Goal: Task Accomplishment & Management: Use online tool/utility

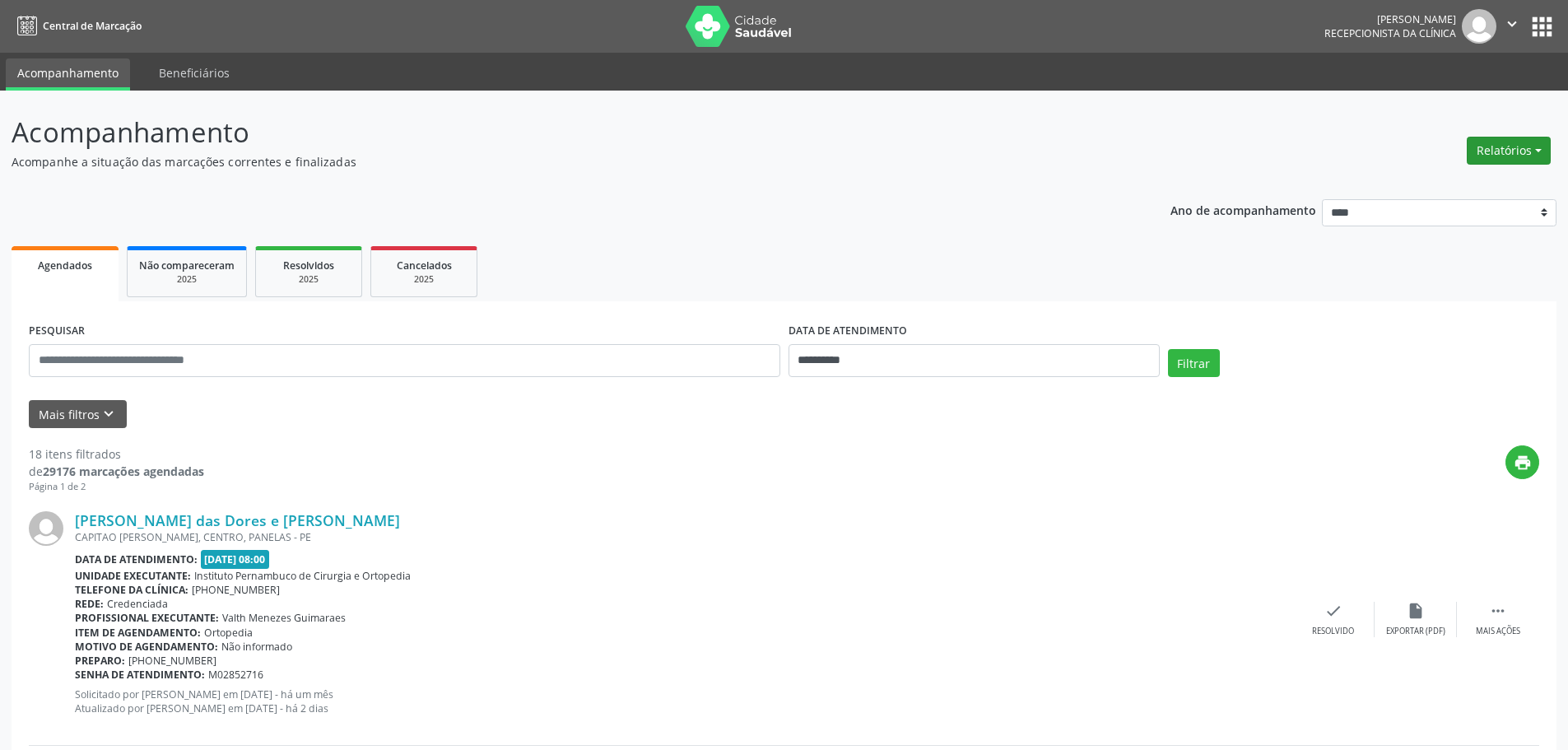
click at [1508, 157] on button "Relatórios" at bounding box center [1508, 150] width 84 height 28
click at [1475, 180] on link "Agendamentos" at bounding box center [1462, 186] width 177 height 23
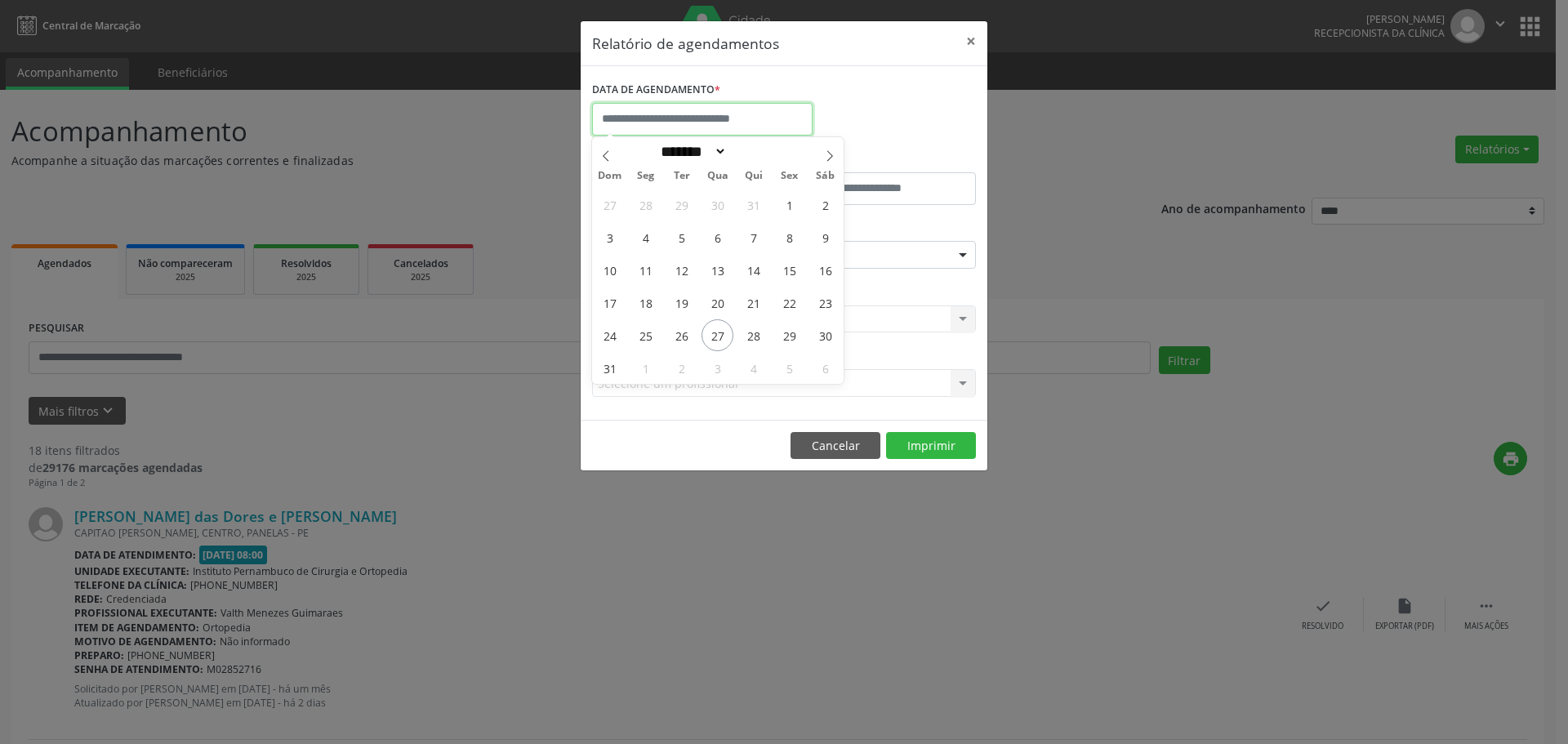
click at [748, 124] on input "text" at bounding box center [702, 119] width 221 height 33
click at [748, 334] on span "28" at bounding box center [753, 335] width 32 height 32
type input "**********"
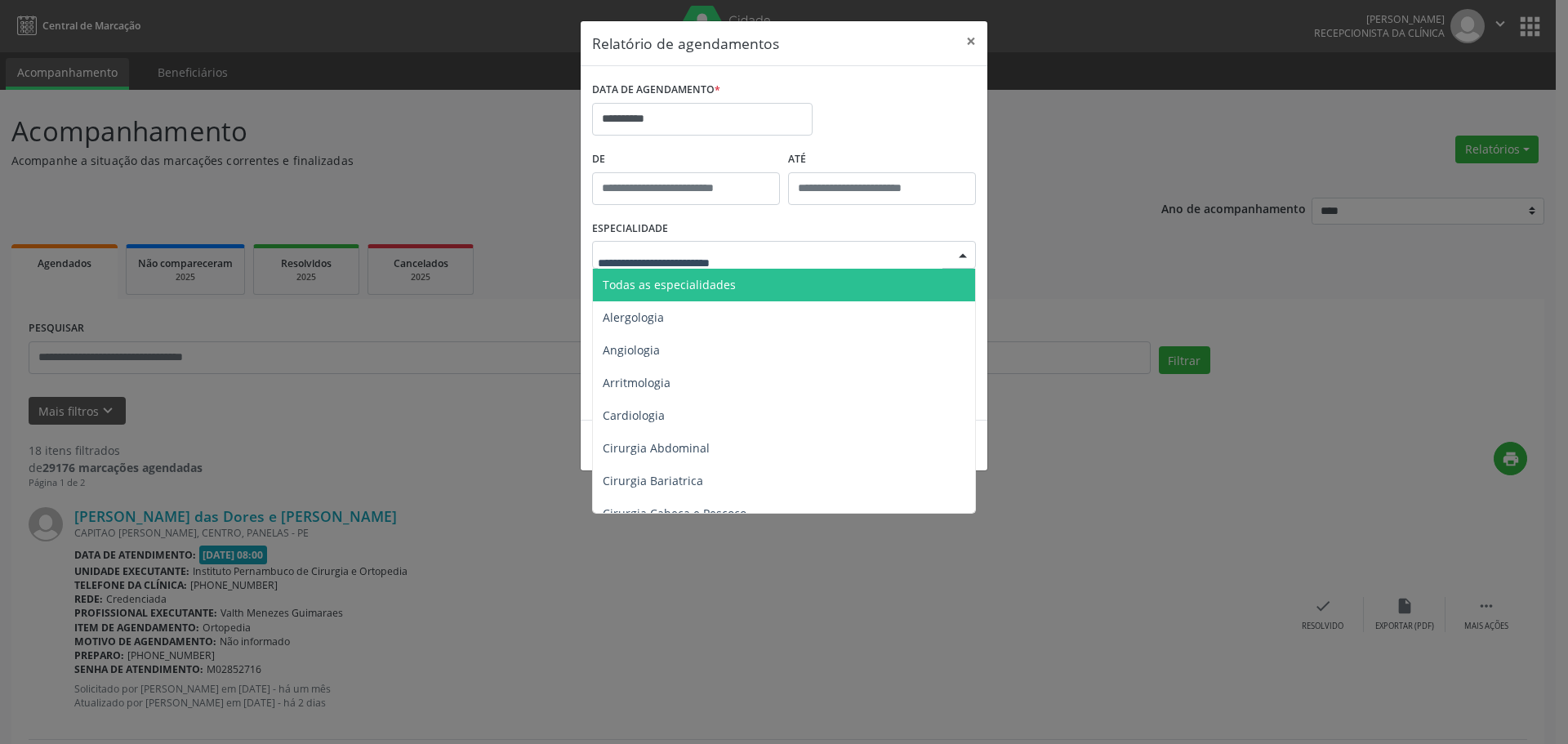
click at [759, 243] on div at bounding box center [783, 254] width 384 height 27
click at [718, 278] on span "Todas as especialidades" at bounding box center [669, 285] width 133 height 16
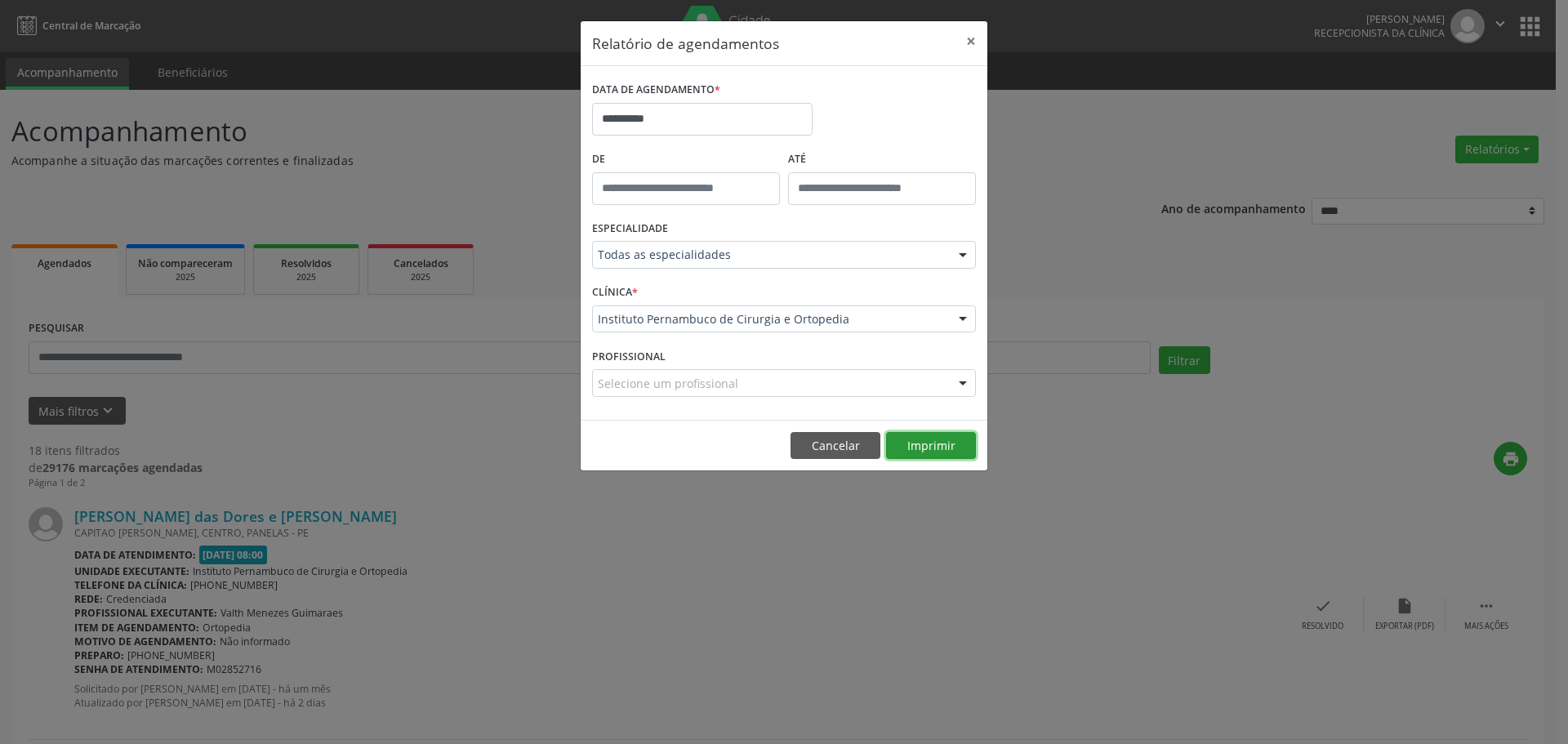
click at [925, 449] on button "Imprimir" at bounding box center [931, 445] width 90 height 27
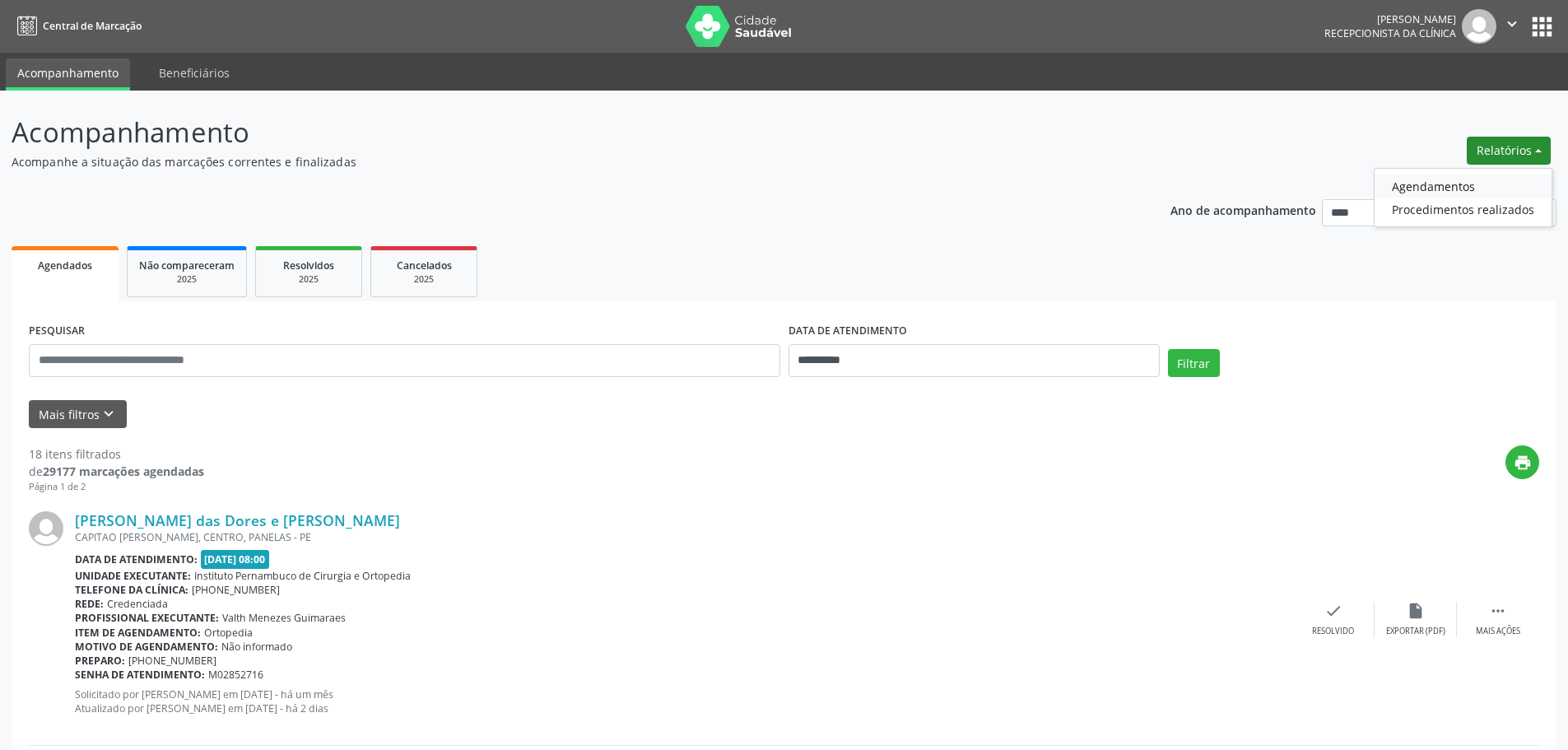
click at [1483, 177] on link "Agendamentos" at bounding box center [1462, 186] width 177 height 23
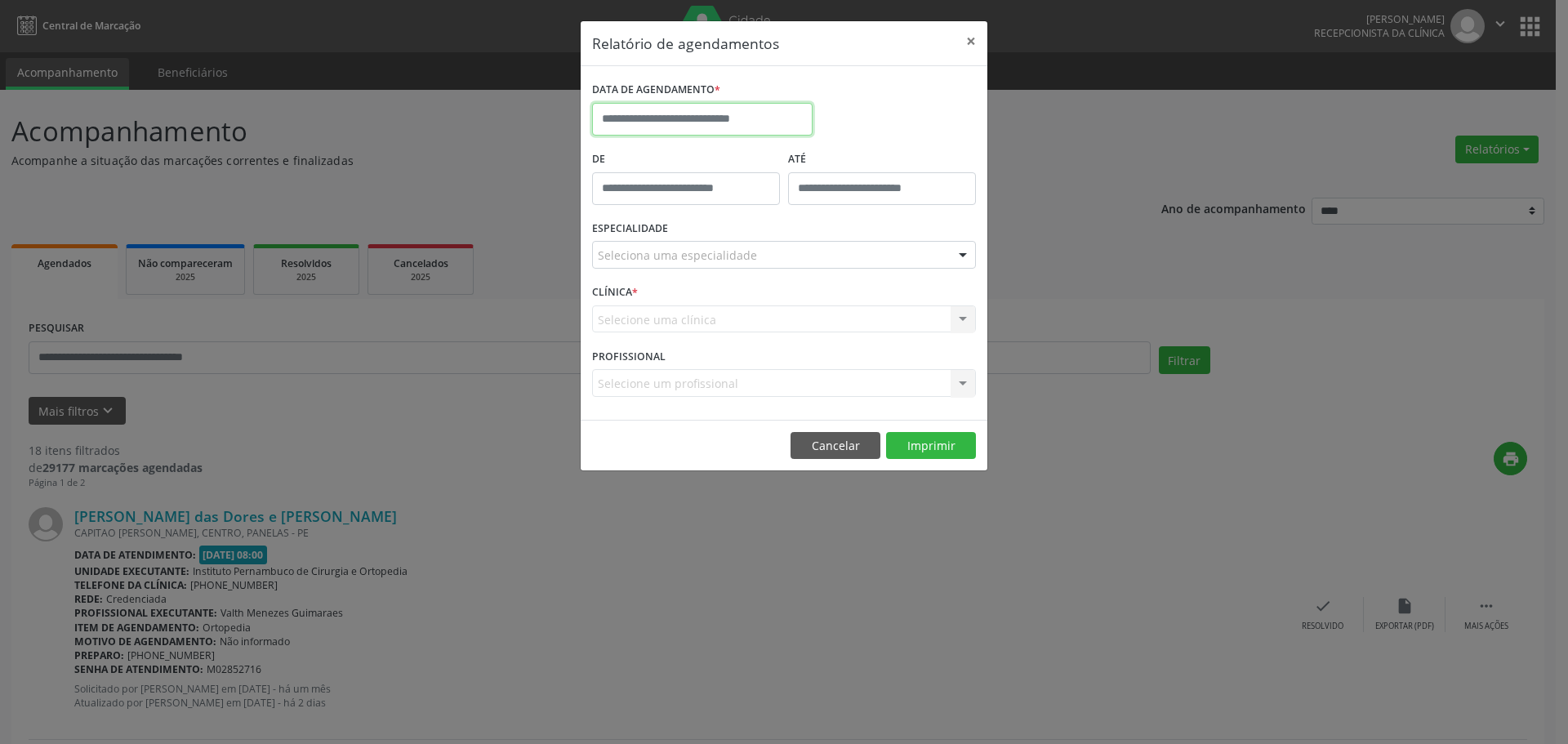
click at [742, 115] on input "text" at bounding box center [702, 119] width 221 height 33
click at [724, 340] on span "27" at bounding box center [717, 335] width 32 height 32
type input "**********"
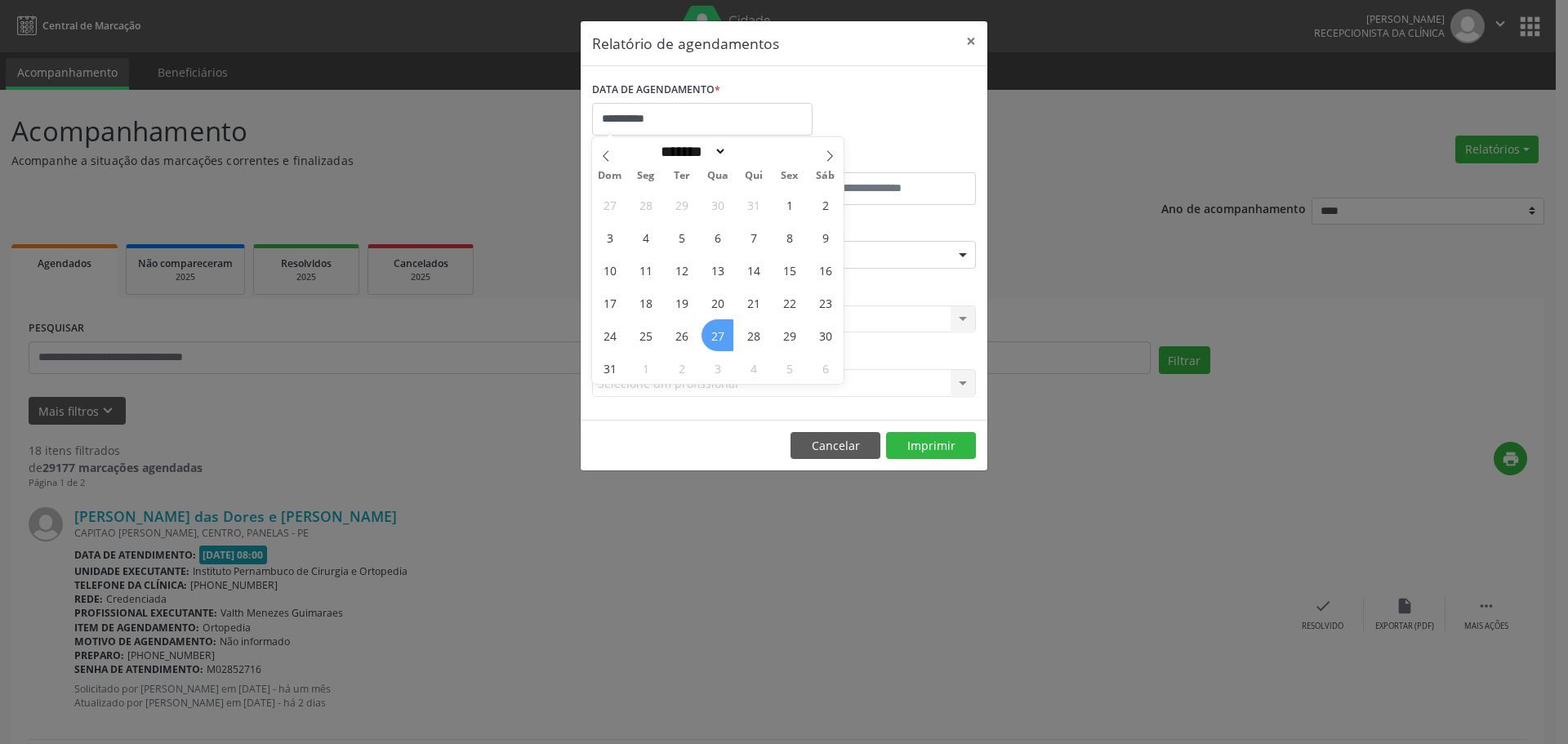
click at [724, 340] on span "27" at bounding box center [717, 335] width 32 height 32
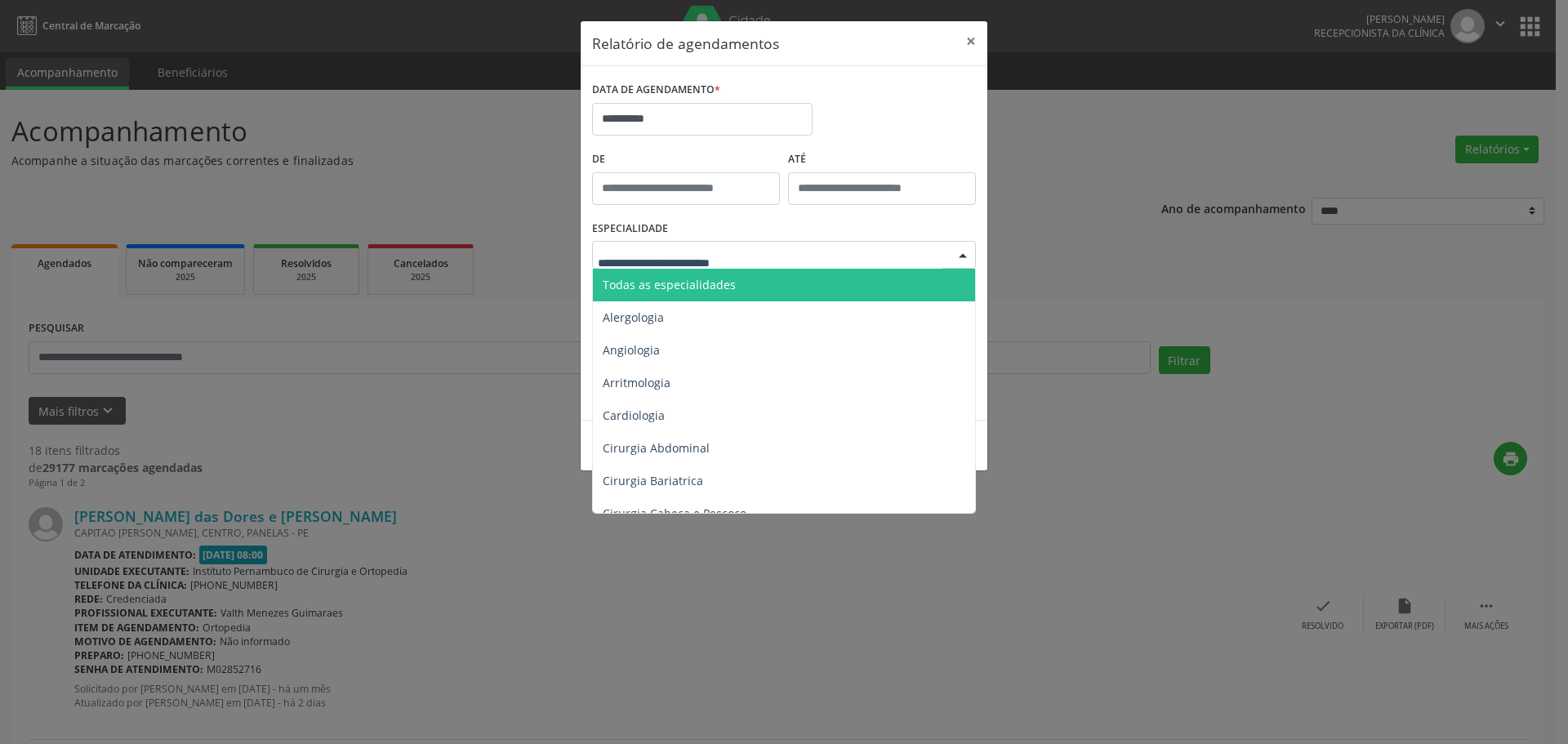
click at [744, 289] on span "Todas as especialidades" at bounding box center [785, 284] width 385 height 33
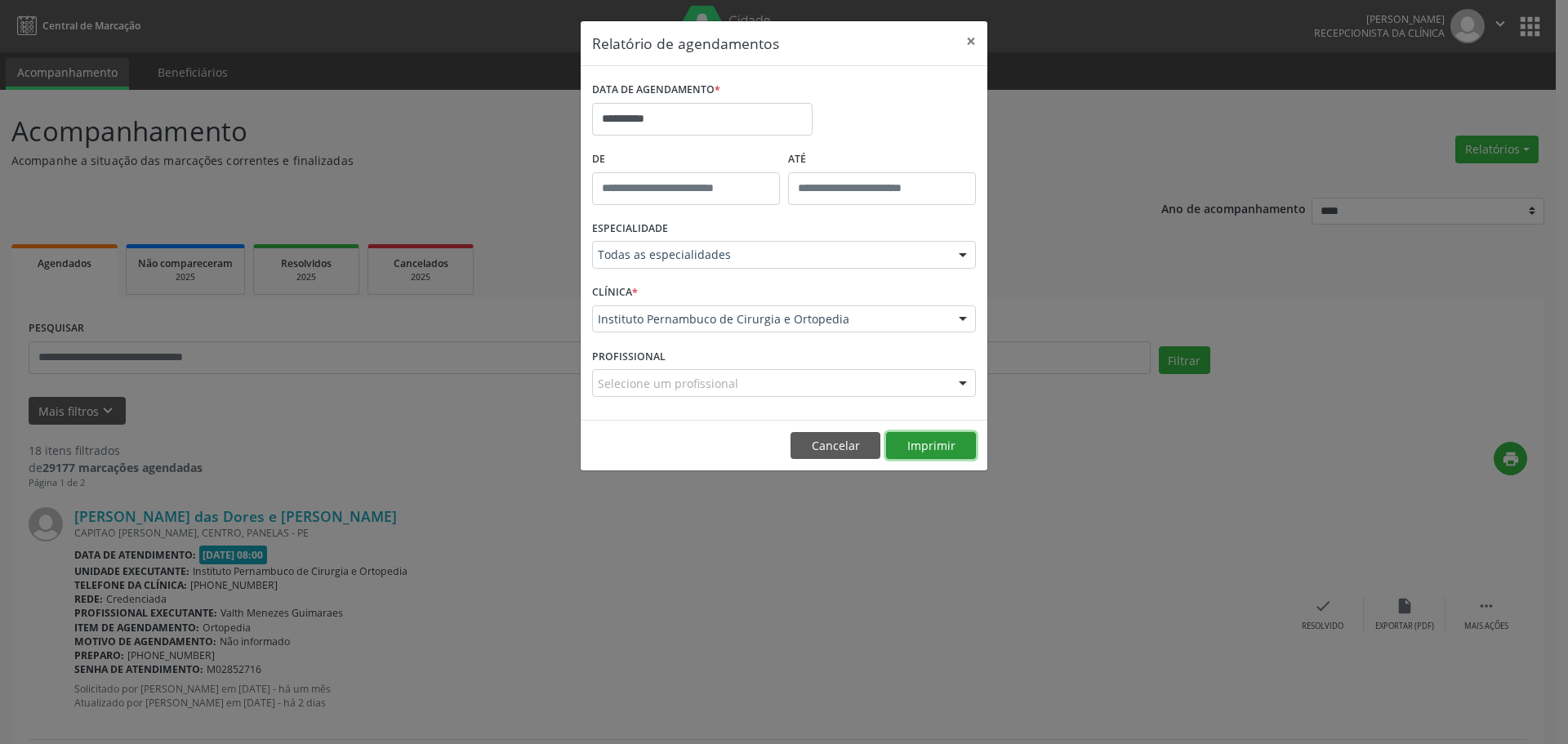
click at [923, 433] on button "Imprimir" at bounding box center [931, 445] width 90 height 27
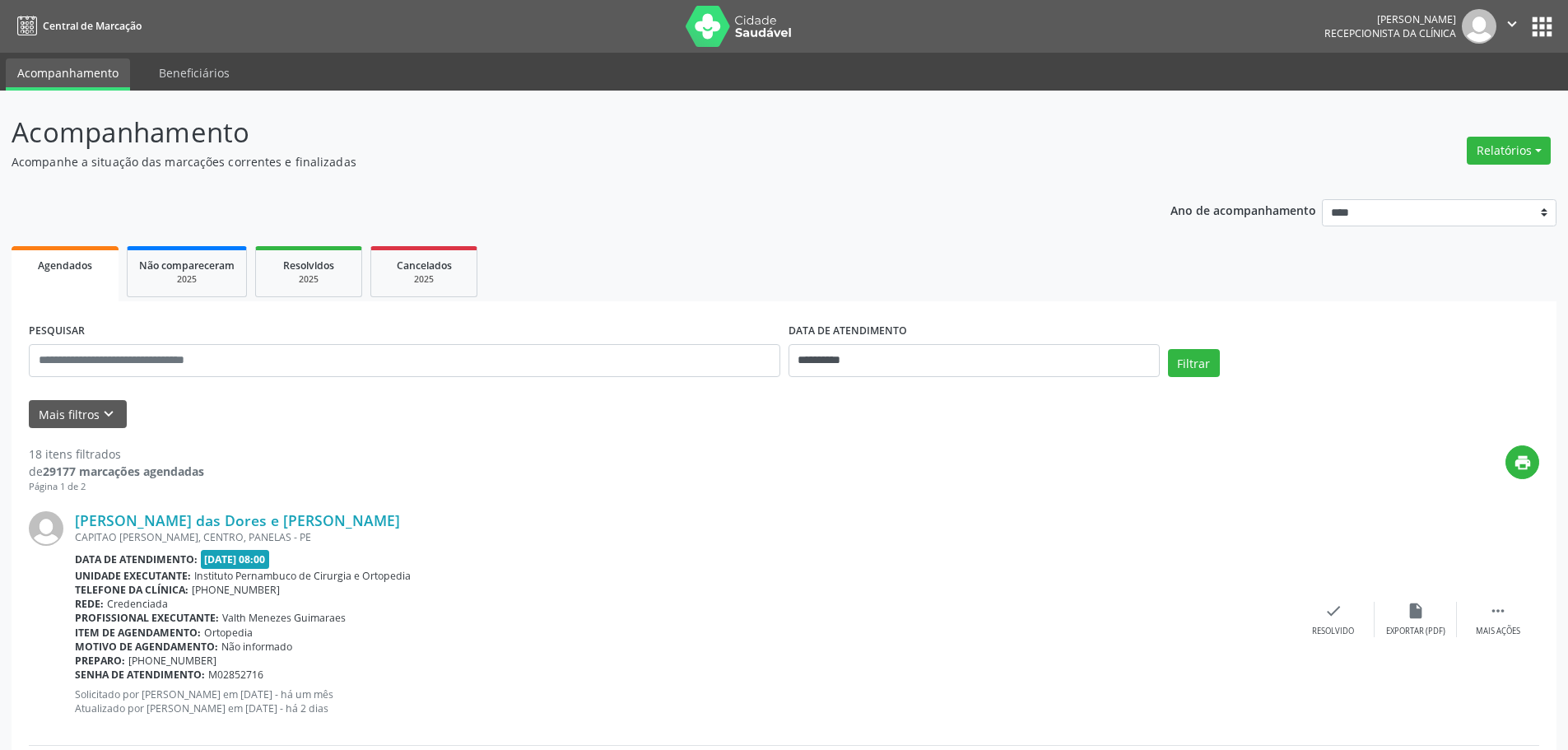
click at [1476, 165] on div "Relatórios Agendamentos Procedimentos realizados" at bounding box center [1508, 150] width 95 height 39
click at [1498, 152] on button "Relatórios" at bounding box center [1508, 150] width 84 height 28
click at [1413, 198] on link "Procedimentos realizados" at bounding box center [1462, 209] width 177 height 23
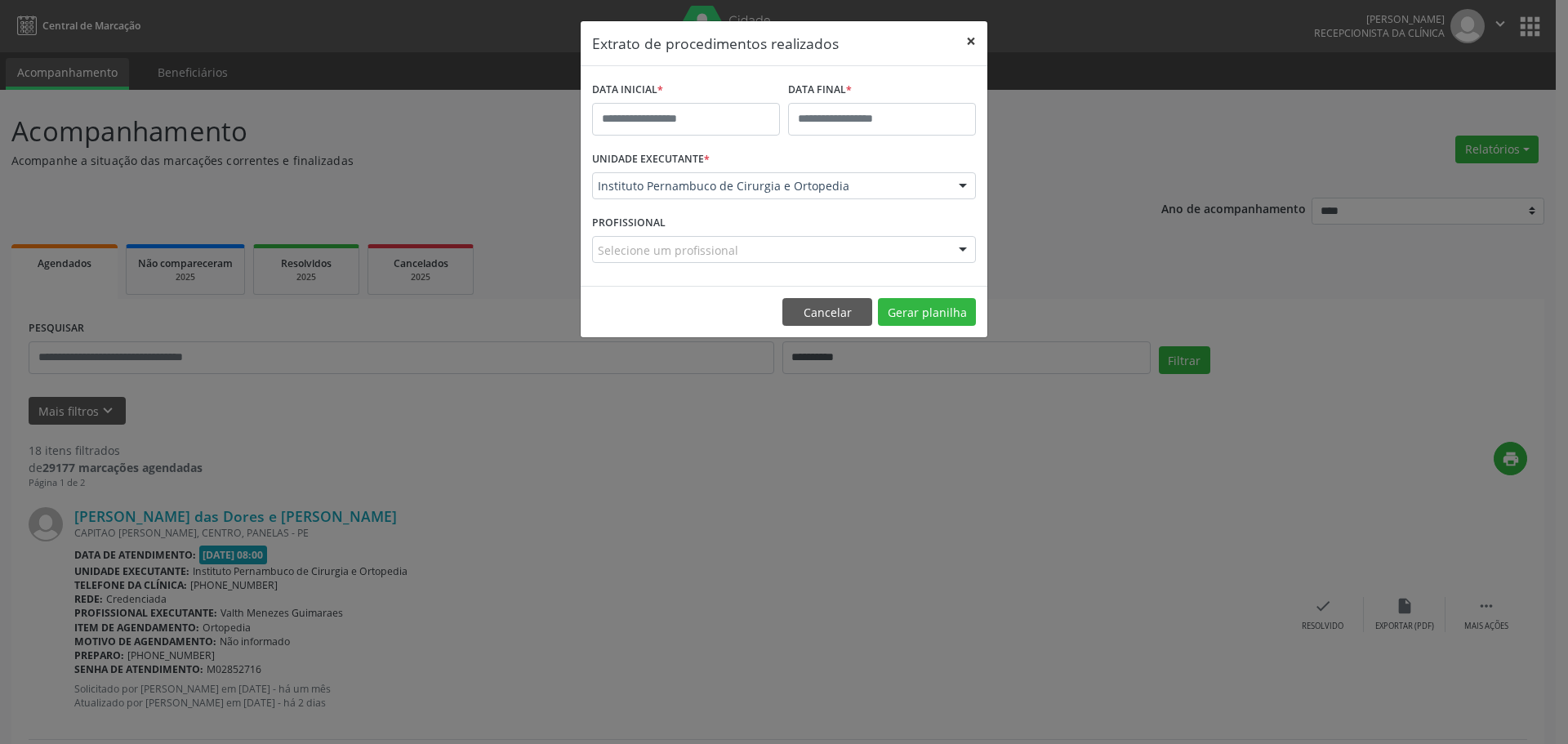
click at [972, 39] on button "×" at bounding box center [970, 41] width 33 height 40
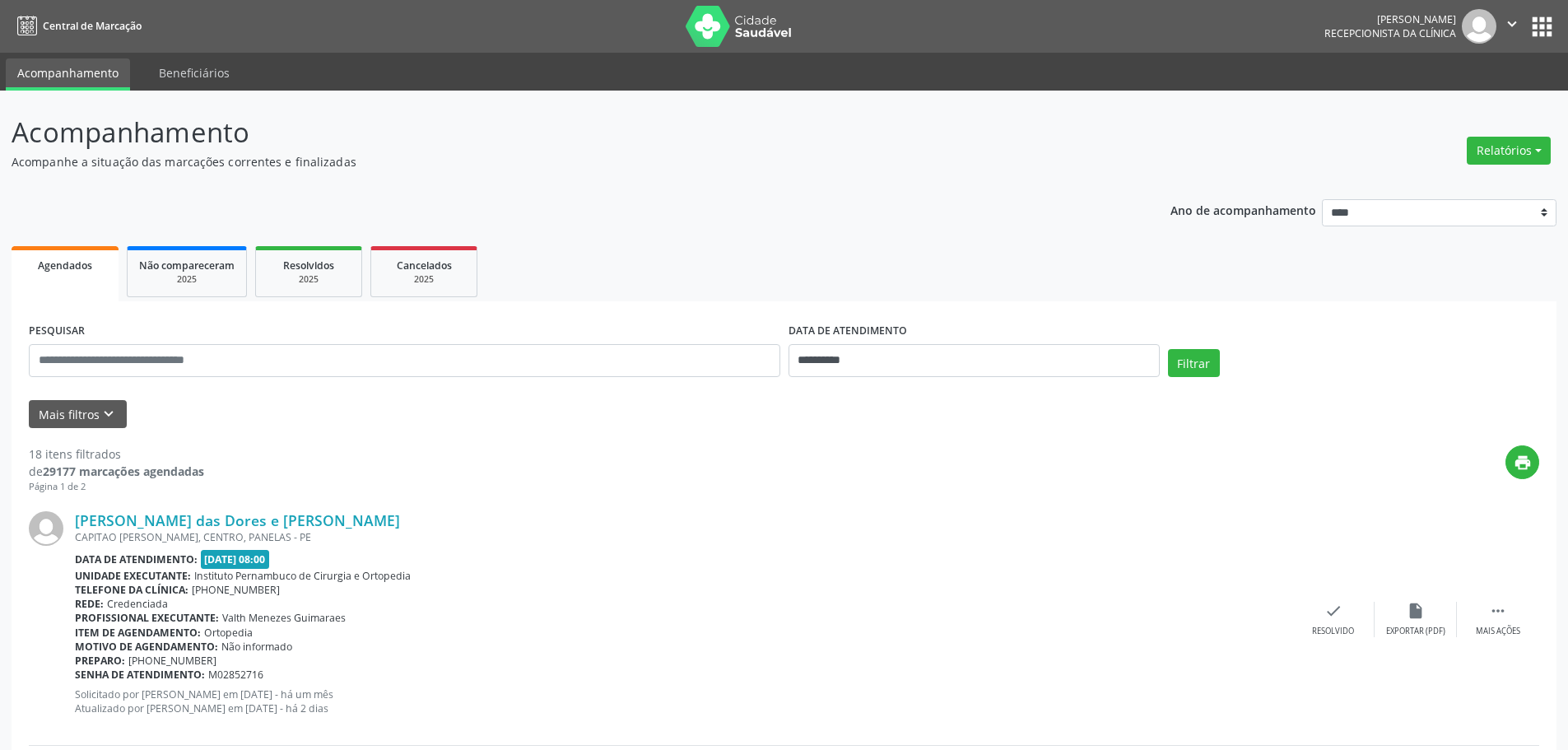
click at [1516, 133] on div "Relatórios Agendamentos Procedimentos realizados" at bounding box center [1508, 150] width 95 height 39
click at [1475, 167] on div "Relatórios Agendamentos Procedimentos realizados" at bounding box center [1508, 150] width 95 height 39
click at [1503, 157] on button "Relatórios" at bounding box center [1508, 150] width 84 height 28
click at [1466, 181] on link "Agendamentos" at bounding box center [1462, 186] width 177 height 23
select select "*"
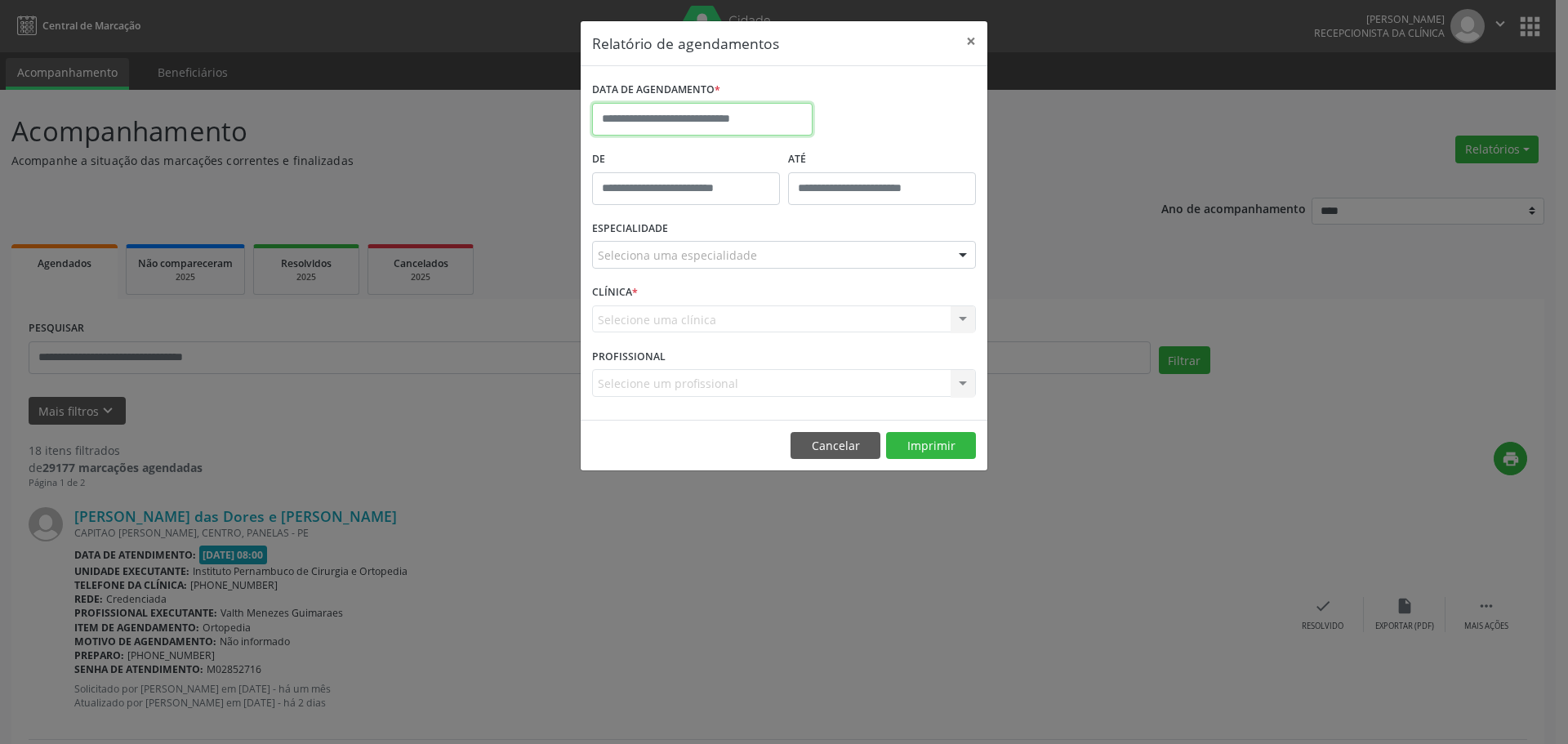
click at [735, 121] on input "text" at bounding box center [702, 119] width 221 height 33
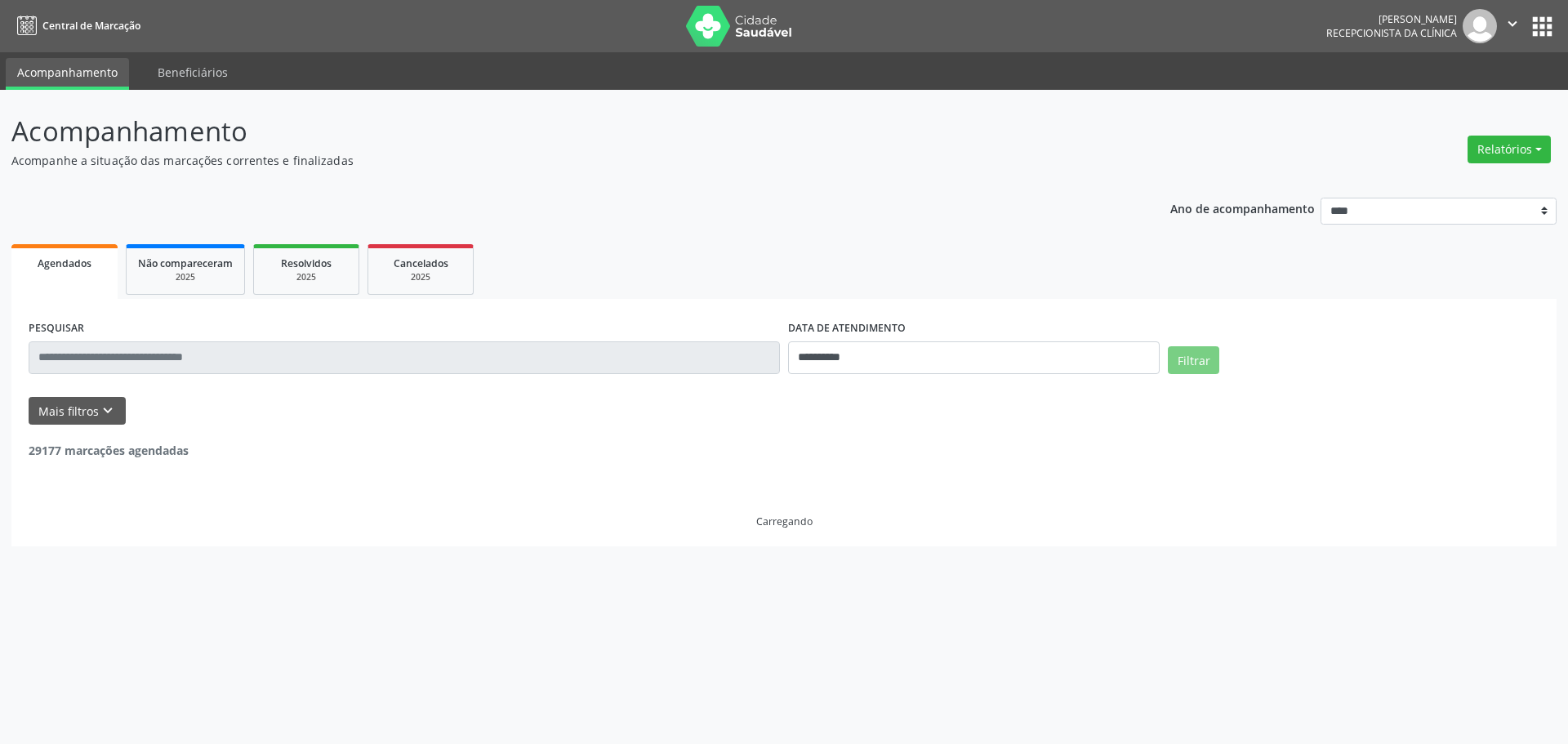
click at [1504, 132] on div "Relatórios Agendamentos Procedimentos realizados" at bounding box center [1508, 149] width 94 height 39
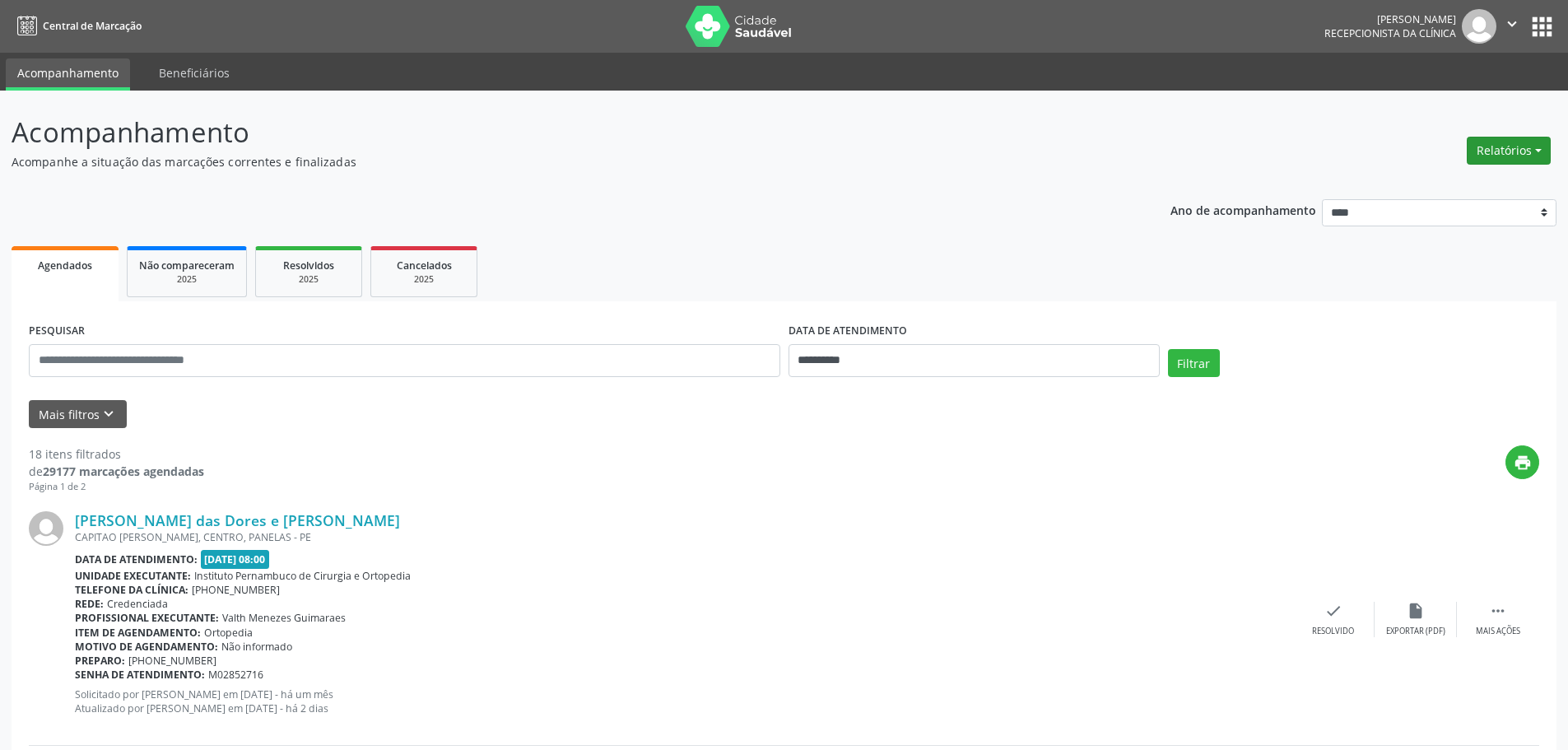
click at [1515, 149] on button "Relatórios" at bounding box center [1508, 150] width 84 height 28
click at [1427, 181] on link "Agendamentos" at bounding box center [1462, 186] width 177 height 23
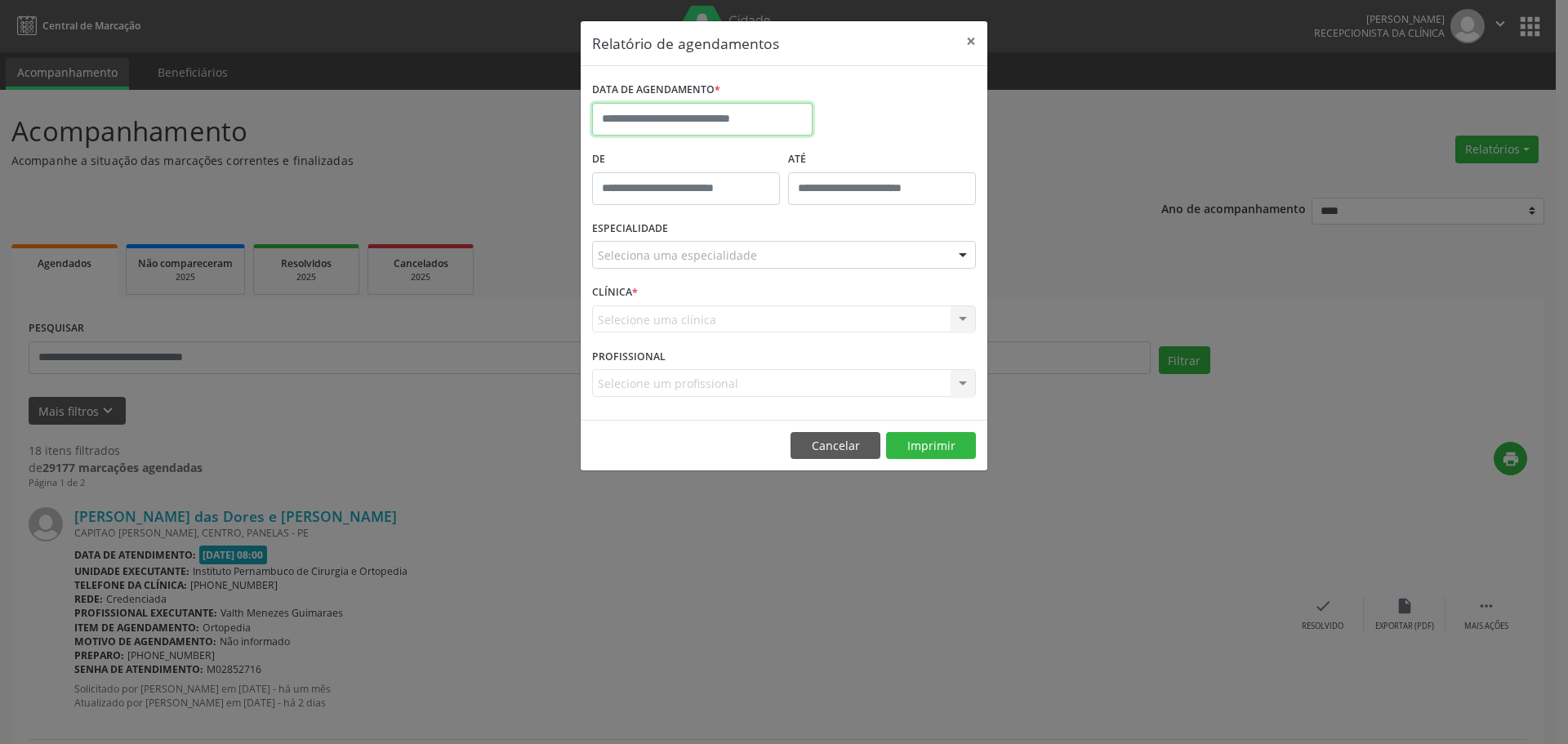
click at [765, 121] on input "text" at bounding box center [702, 119] width 221 height 33
click at [657, 368] on span "1" at bounding box center [645, 368] width 32 height 32
type input "**********"
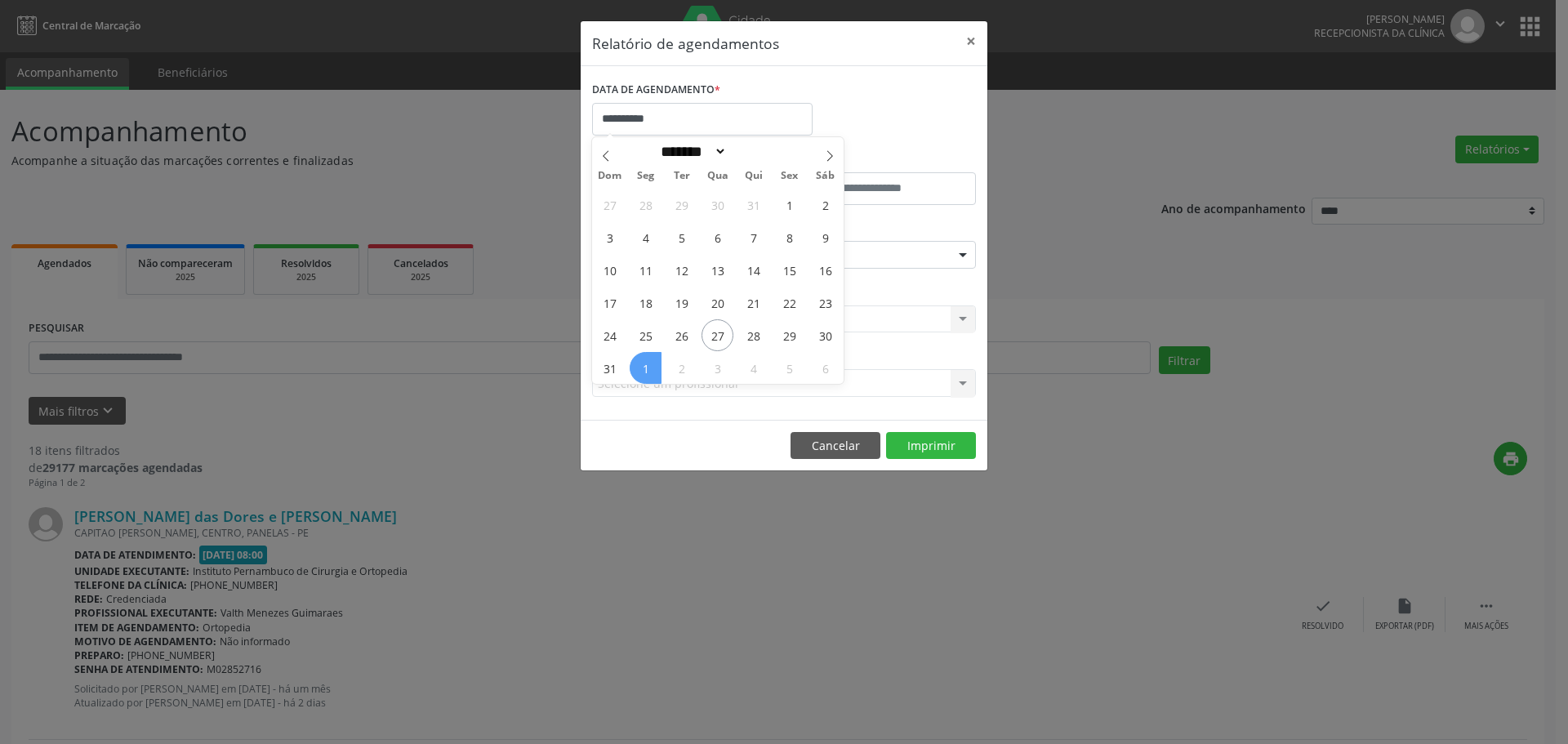
click at [657, 368] on span "1" at bounding box center [645, 368] width 32 height 32
click at [786, 257] on div "Seleciona uma especialidade" at bounding box center [783, 254] width 384 height 27
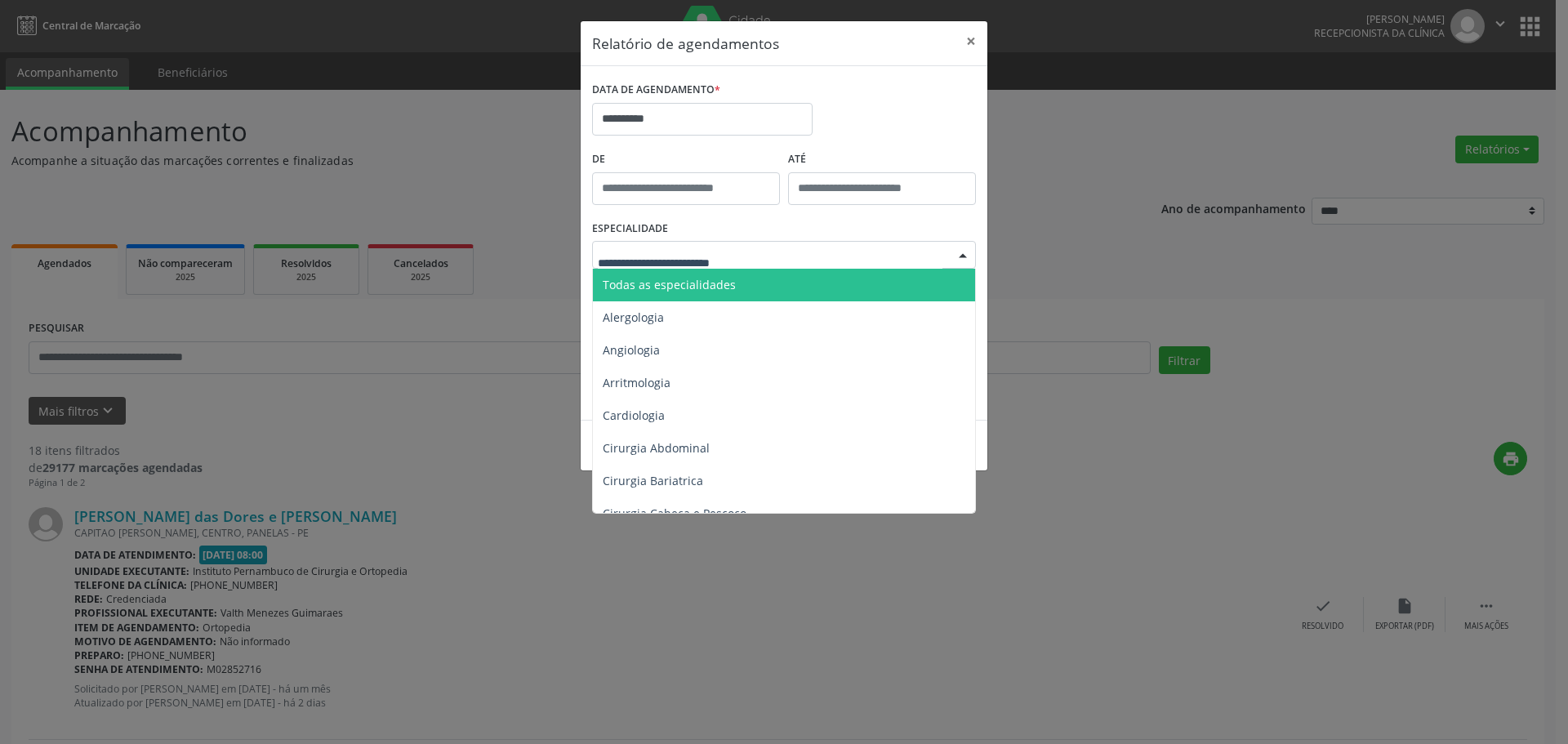
click at [770, 281] on span "Todas as especialidades" at bounding box center [785, 284] width 385 height 33
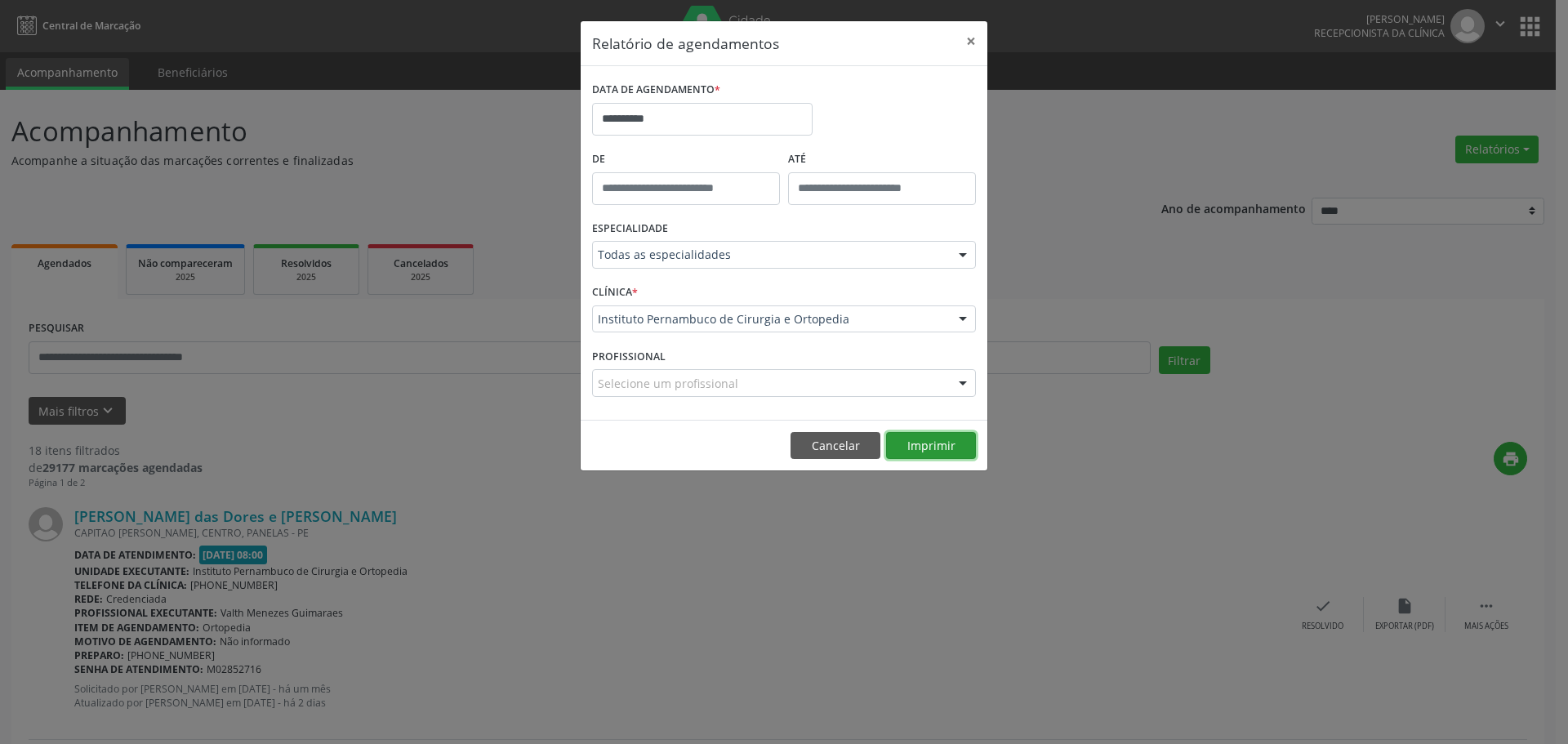
click at [958, 446] on button "Imprimir" at bounding box center [931, 445] width 90 height 27
